Goal: Information Seeking & Learning: Learn about a topic

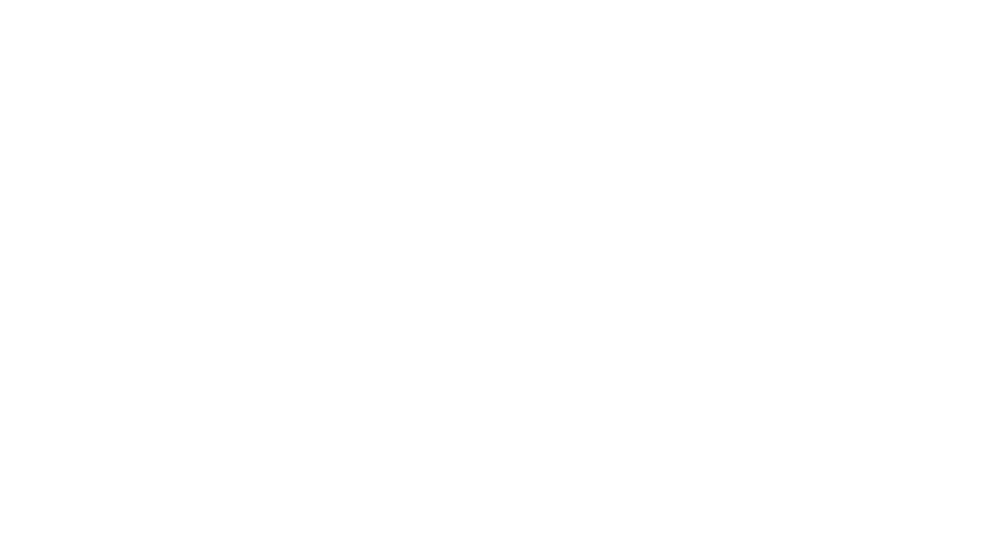
click at [260, 26] on div at bounding box center [499, 273] width 999 height 546
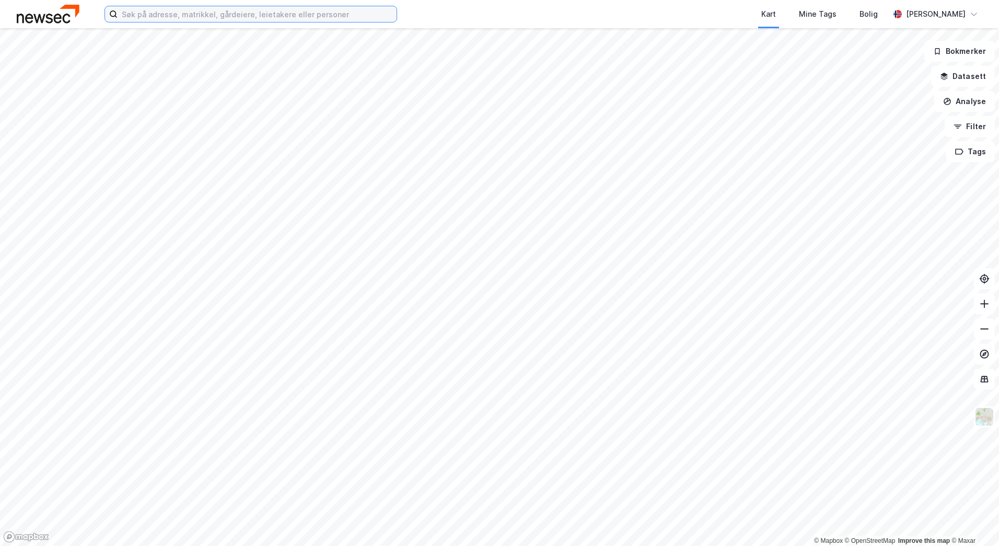
click at [260, 15] on input at bounding box center [257, 14] width 279 height 16
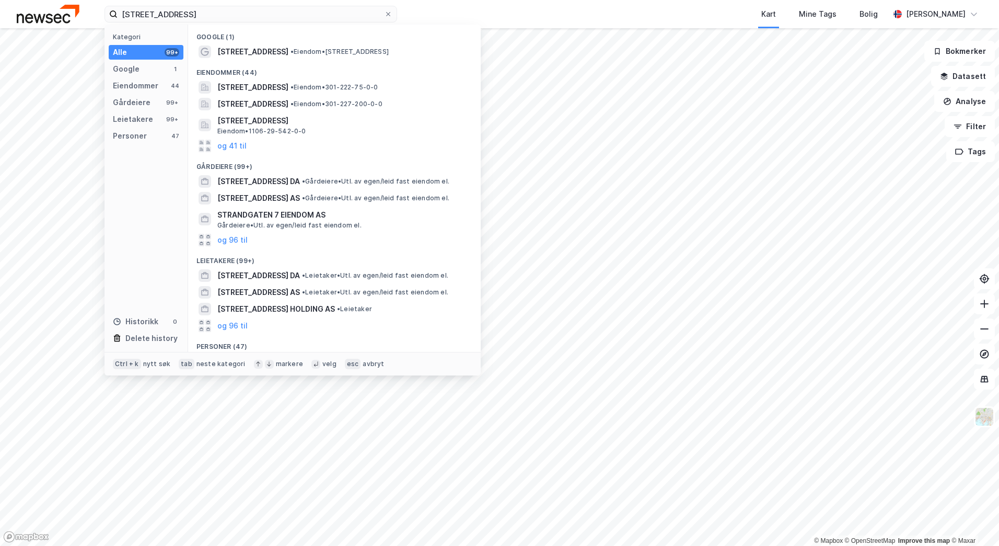
click at [264, 63] on div "Eiendommer (44)" at bounding box center [334, 69] width 293 height 19
click at [291, 51] on span "•" at bounding box center [292, 52] width 3 height 8
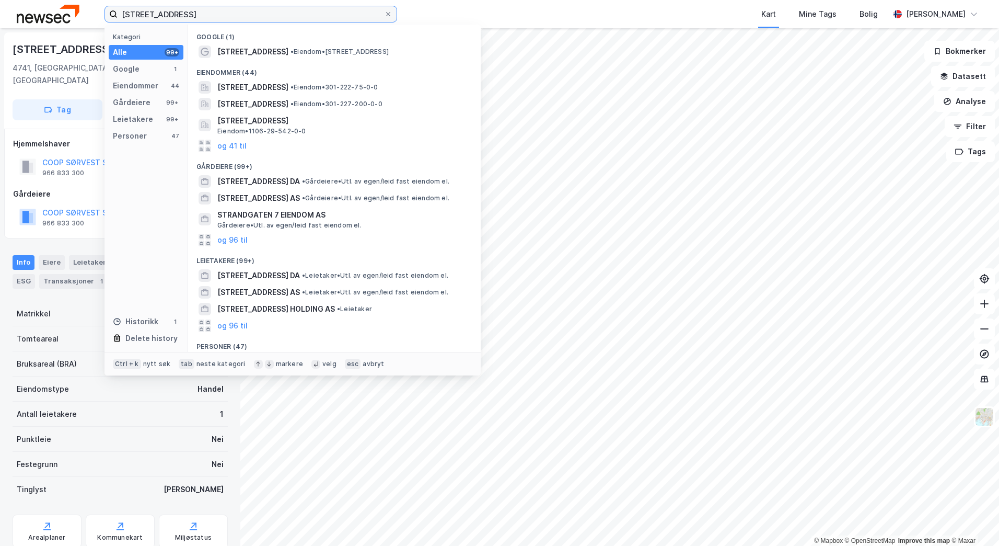
click at [232, 18] on input "[STREET_ADDRESS]" at bounding box center [251, 14] width 267 height 16
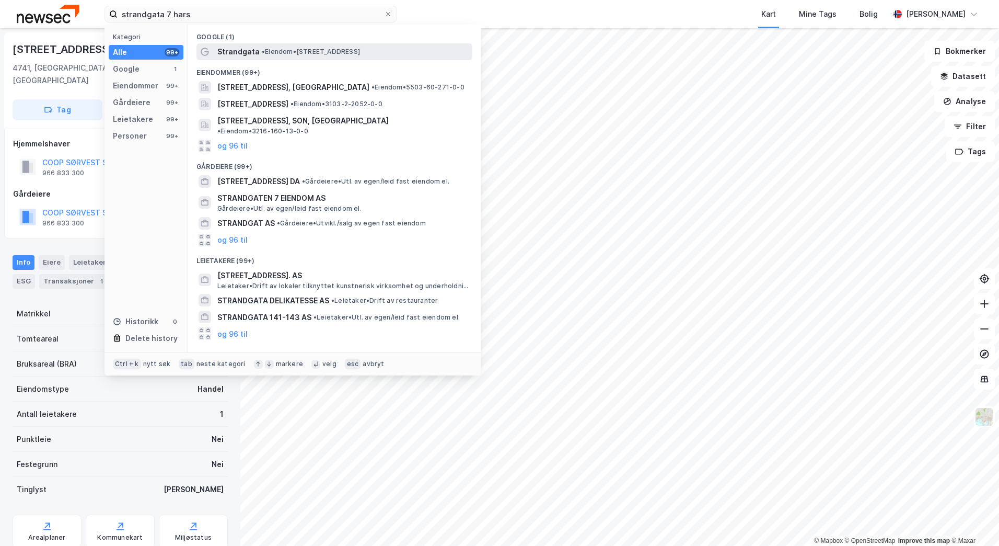
click at [289, 50] on span "• Eiendom • [STREET_ADDRESS]" at bounding box center [311, 52] width 98 height 8
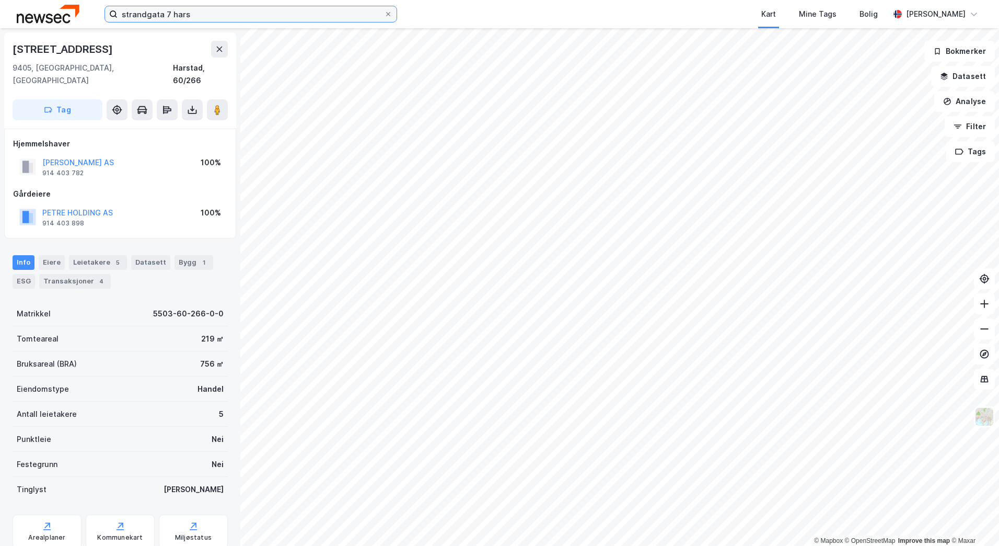
click at [224, 20] on input "strandgata 7 hars" at bounding box center [251, 14] width 267 height 16
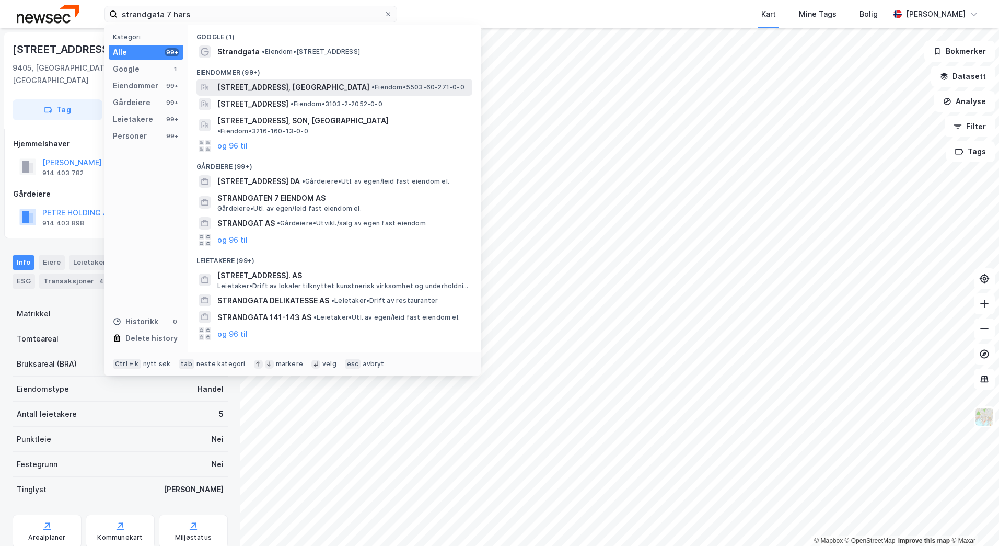
click at [327, 86] on span "[STREET_ADDRESS], [GEOGRAPHIC_DATA]" at bounding box center [293, 87] width 152 height 13
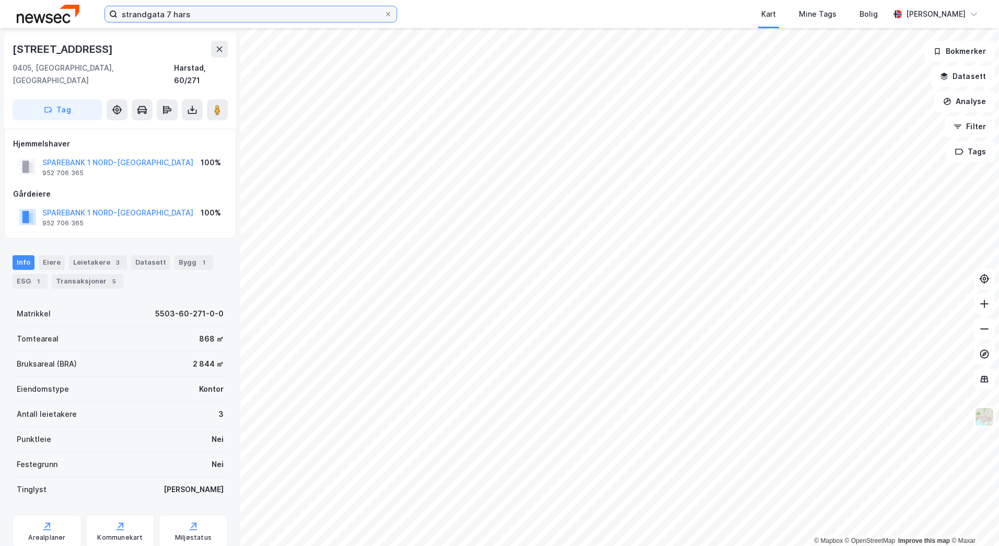
click at [340, 10] on input "strandgata 7 hars" at bounding box center [251, 14] width 267 height 16
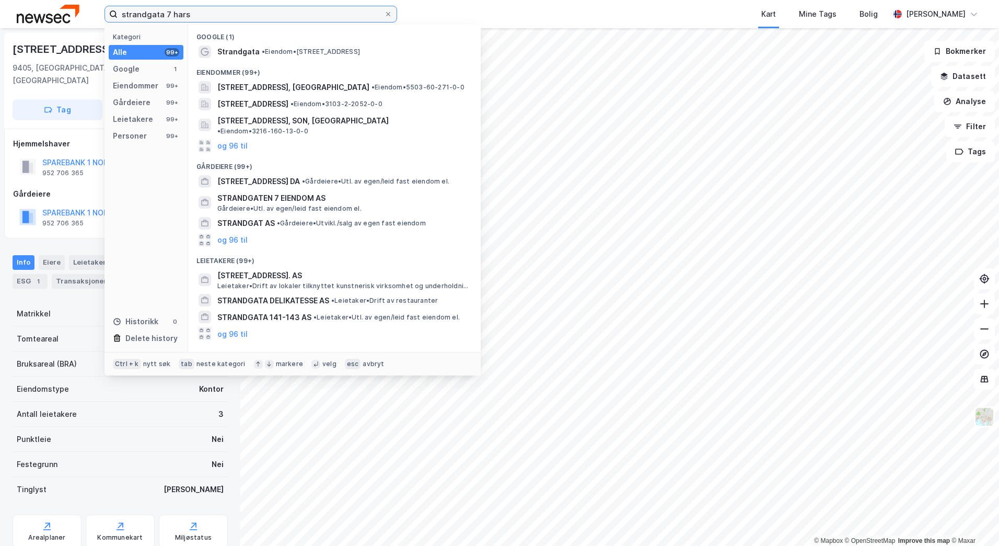
click at [340, 10] on input "strandgata 7 hars" at bounding box center [251, 14] width 267 height 16
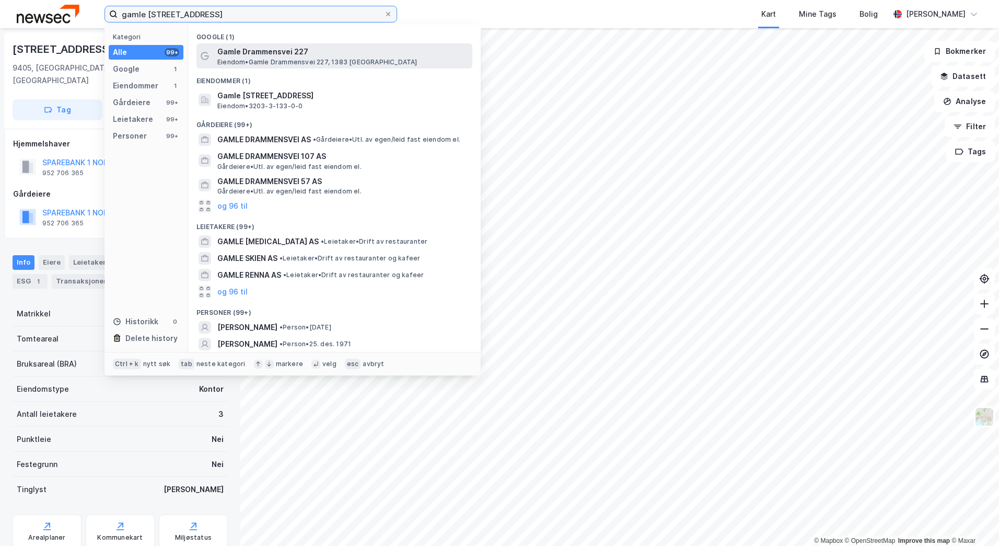
type input "gamle [STREET_ADDRESS]"
click at [327, 53] on span "Gamle Drammensvei 227" at bounding box center [342, 51] width 251 height 13
